Goal: Information Seeking & Learning: Learn about a topic

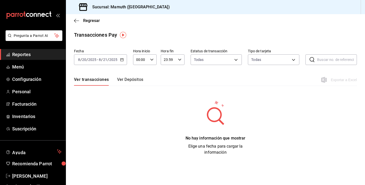
click at [29, 57] on span "Reportes" at bounding box center [36, 54] width 49 height 7
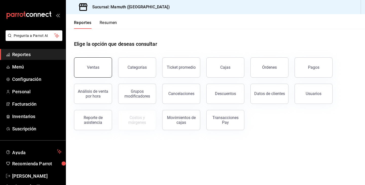
click at [98, 72] on button "Ventas" at bounding box center [93, 68] width 38 height 20
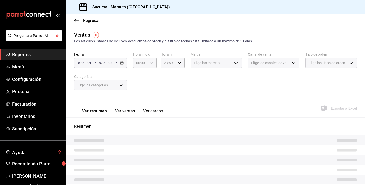
click at [119, 58] on div "[DATE] [DATE] - [DATE] [DATE]" at bounding box center [100, 63] width 53 height 11
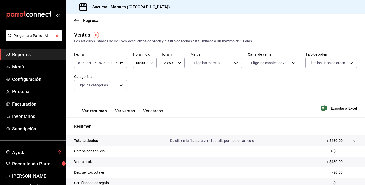
click at [118, 63] on div "[DATE] [DATE] - [DATE] [DATE]" at bounding box center [100, 63] width 53 height 11
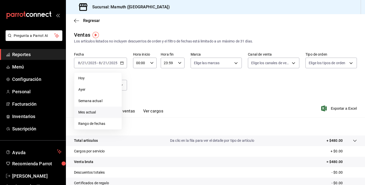
click at [97, 112] on span "Mes actual" at bounding box center [97, 112] width 39 height 5
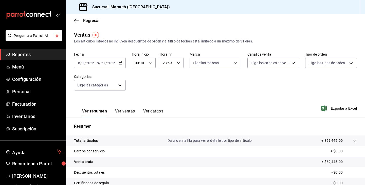
click at [127, 112] on button "Ver ventas" at bounding box center [125, 113] width 20 height 9
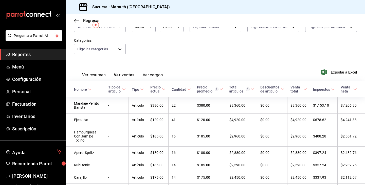
scroll to position [40, 0]
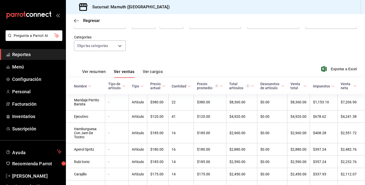
click at [186, 85] on div "Cantidad" at bounding box center [179, 86] width 15 height 4
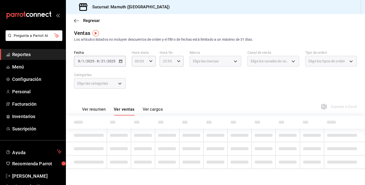
scroll to position [2, 0]
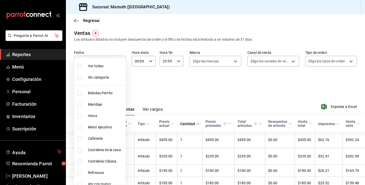
click at [122, 84] on body "Pregunta a Parrot AI Reportes Menú Configuración Personal Facturación Inventari…" at bounding box center [182, 92] width 365 height 185
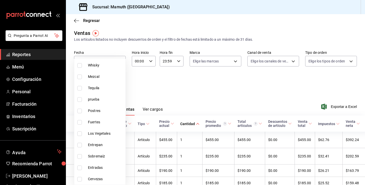
scroll to position [210, 0]
click at [80, 145] on input "checkbox" at bounding box center [79, 145] width 5 height 5
checkbox input "true"
type input "2ccc712c-8b64-41b6-90f1-b06e948792ad"
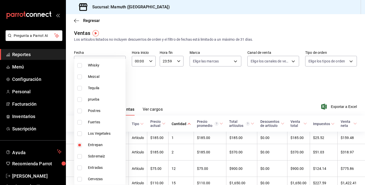
click at [81, 155] on input "checkbox" at bounding box center [79, 157] width 5 height 5
checkbox input "true"
type input "2ccc712c-8b64-41b6-90f1-b06e948792ad,46be87a9-d52d-41b9-9b03-7c6530ae6f57"
click at [81, 170] on input "checkbox" at bounding box center [79, 168] width 5 height 5
checkbox input "true"
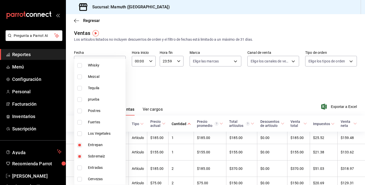
type input "2ccc712c-8b64-41b6-90f1-b06e948792ad,46be87a9-d52d-41b9-9b03-7c6530ae6f57,ade43…"
click at [77, 136] on input "checkbox" at bounding box center [79, 134] width 5 height 5
checkbox input "true"
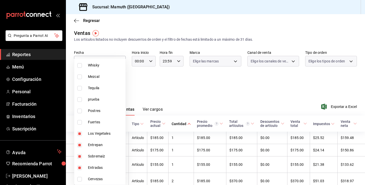
click at [79, 118] on li "Fuertes" at bounding box center [99, 122] width 51 height 11
type input "2ccc712c-8b64-41b6-90f1-b06e948792ad,46be87a9-d52d-41b9-9b03-7c6530ae6f57,ade43…"
checkbox input "true"
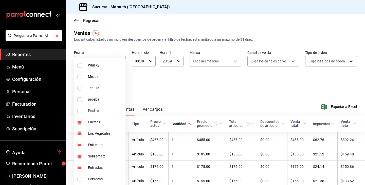
click at [79, 111] on input "checkbox" at bounding box center [79, 111] width 5 height 5
checkbox input "true"
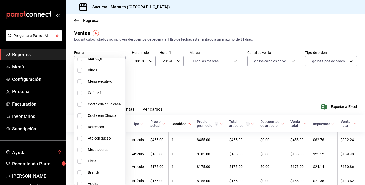
scroll to position [45, 0]
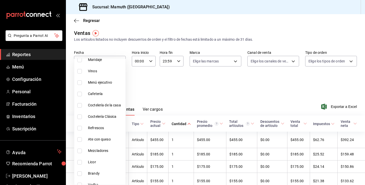
click at [96, 81] on span "Menú ejecutivo" at bounding box center [105, 82] width 35 height 5
type input "2ccc712c-8b64-41b6-90f1-b06e948792ad,46be87a9-d52d-41b9-9b03-7c6530ae6f57,ade43…"
checkbox input "true"
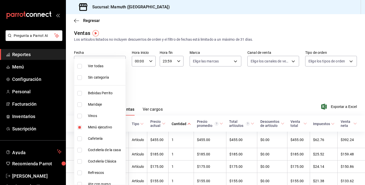
click at [107, 51] on div at bounding box center [182, 92] width 365 height 185
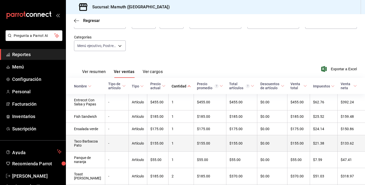
scroll to position [58, 0]
